Goal: Entertainment & Leisure: Consume media (video, audio)

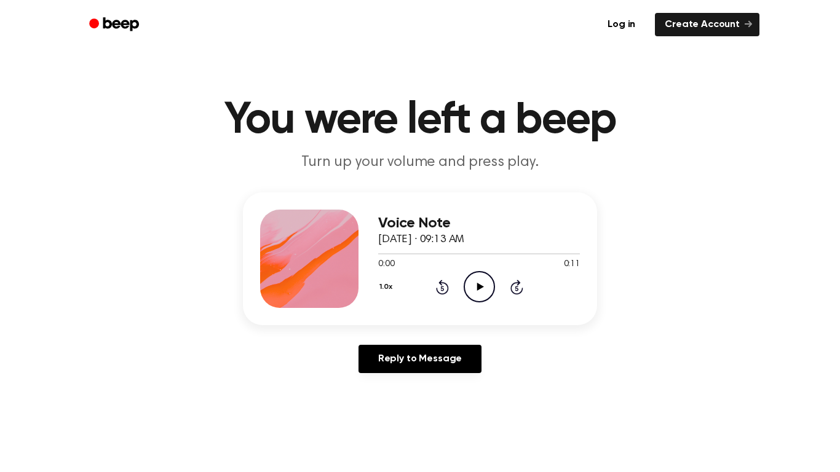
click at [477, 285] on icon at bounding box center [480, 287] width 7 height 8
click at [484, 285] on icon "Play Audio" at bounding box center [479, 286] width 31 height 31
click at [482, 286] on icon at bounding box center [480, 287] width 7 height 8
click at [471, 293] on icon "Play Audio" at bounding box center [479, 286] width 31 height 31
click at [466, 290] on icon "Play Audio" at bounding box center [479, 286] width 31 height 31
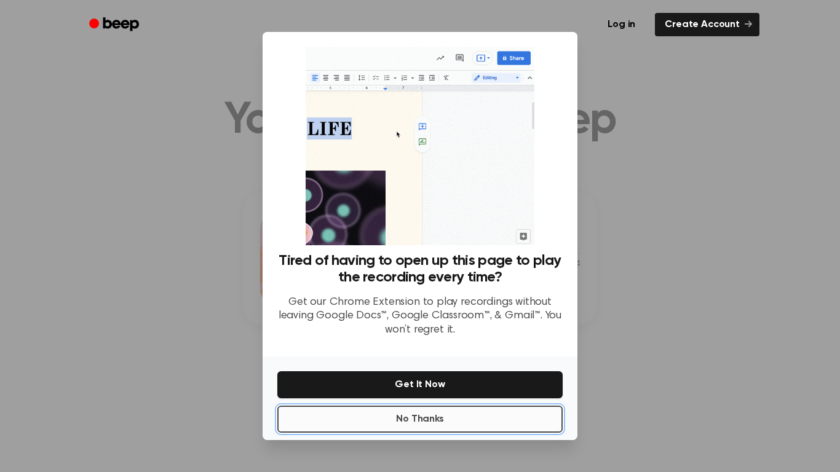
click at [500, 423] on button "No Thanks" at bounding box center [419, 419] width 285 height 27
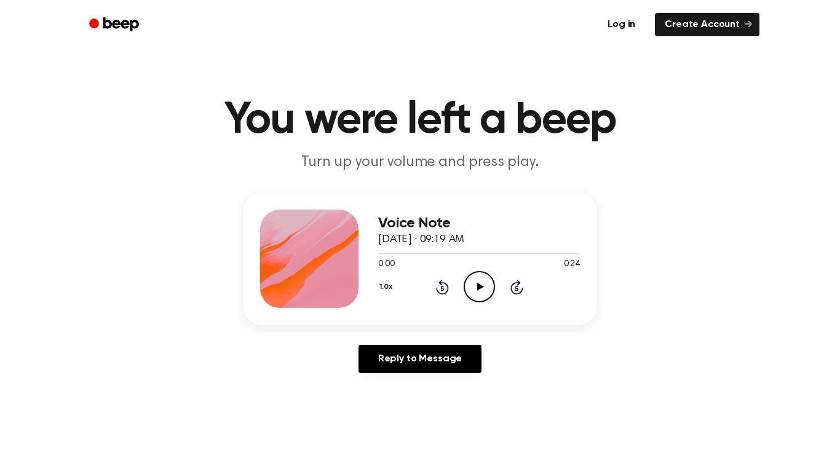
click at [493, 297] on icon "Play Audio" at bounding box center [479, 286] width 31 height 31
click at [480, 282] on icon "Play Audio" at bounding box center [479, 286] width 31 height 31
click at [480, 299] on icon "Play Audio" at bounding box center [479, 286] width 31 height 31
click at [482, 294] on icon "Play Audio" at bounding box center [479, 286] width 31 height 31
click at [469, 282] on icon "Play Audio" at bounding box center [479, 286] width 31 height 31
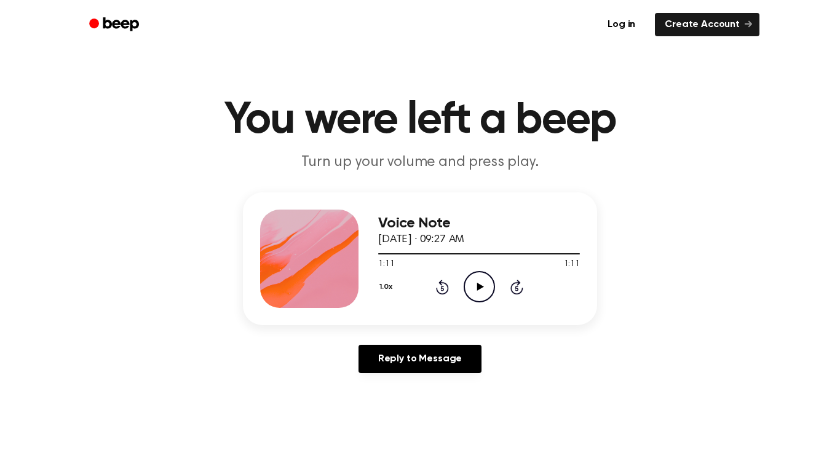
click at [469, 282] on icon "Play Audio" at bounding box center [479, 286] width 31 height 31
click at [471, 301] on icon "Play Audio" at bounding box center [479, 286] width 31 height 31
click at [475, 290] on icon "Play Audio" at bounding box center [479, 286] width 31 height 31
click at [479, 297] on icon "Play Audio" at bounding box center [479, 286] width 31 height 31
click at [485, 298] on icon "Play Audio" at bounding box center [479, 286] width 31 height 31
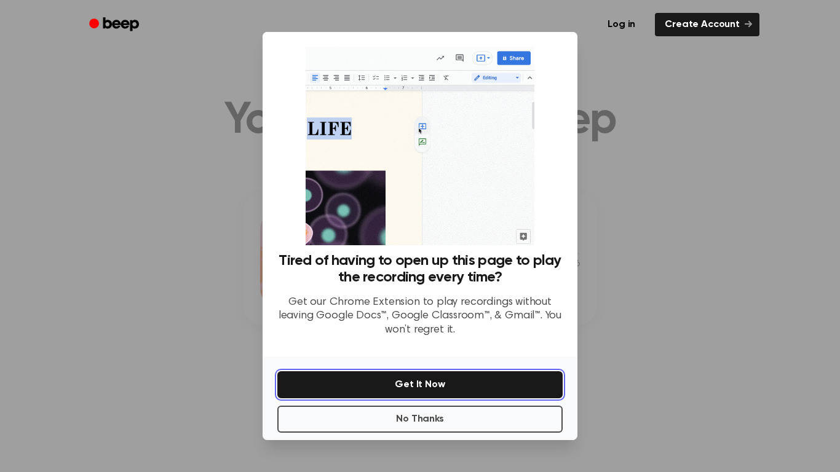
click at [485, 372] on button "Get It Now" at bounding box center [419, 385] width 285 height 27
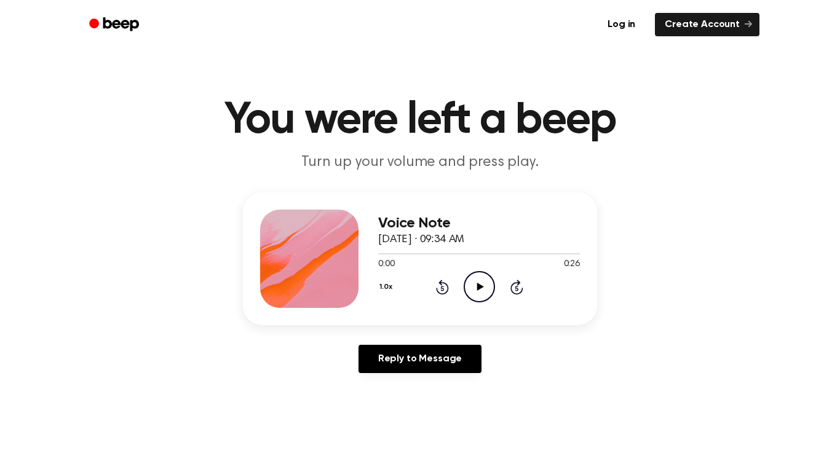
click at [489, 279] on icon "Play Audio" at bounding box center [479, 286] width 31 height 31
click at [476, 289] on icon "Play Audio" at bounding box center [479, 286] width 31 height 31
click at [476, 273] on icon "Play Audio" at bounding box center [479, 286] width 31 height 31
